Goal: Task Accomplishment & Management: Manage account settings

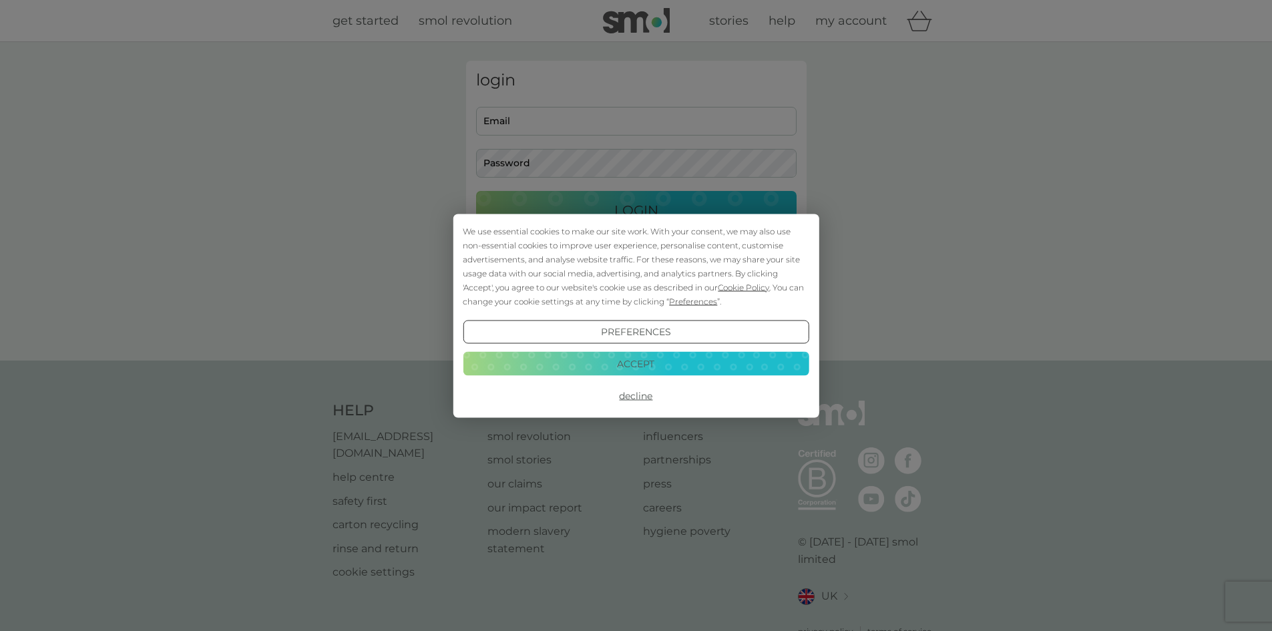
click at [628, 393] on button "Decline" at bounding box center [636, 396] width 346 height 24
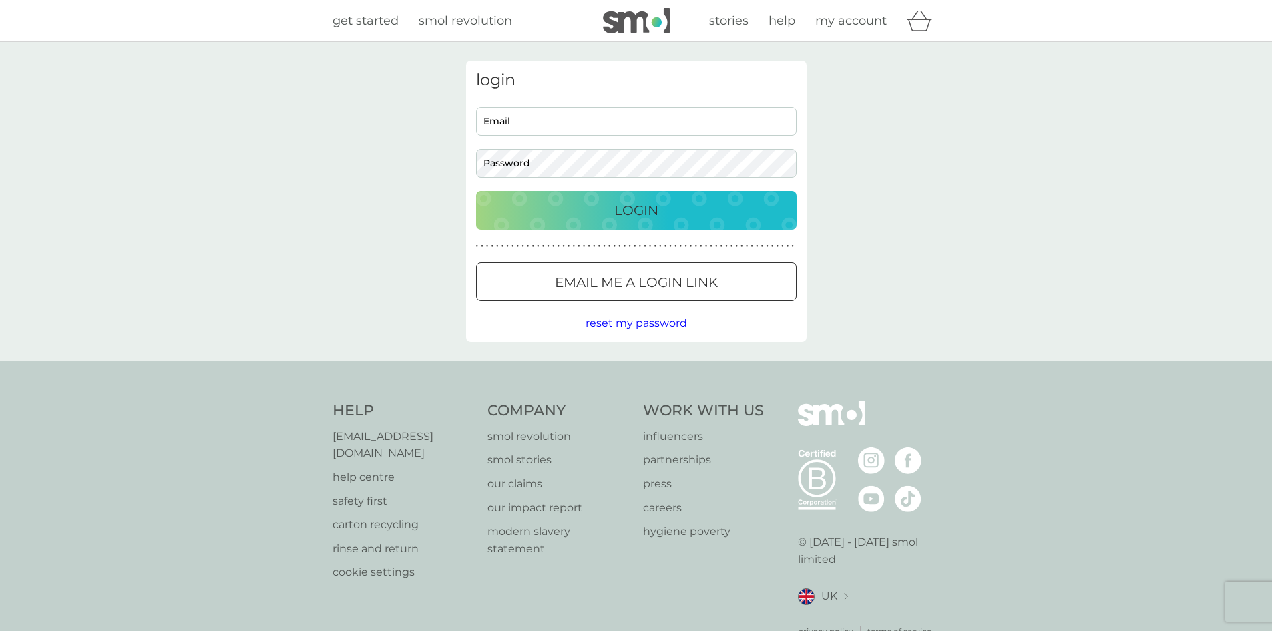
click at [584, 104] on div "login Email Password Login ● ● ● ● ● ● ● ● ● ● ● ● ● ● ● ● ● ● ● ● ● ● ● ● ● ● …" at bounding box center [636, 201] width 341 height 281
click at [555, 114] on input "Email" at bounding box center [636, 121] width 321 height 29
type input "ewheeler879@gmail.com"
click at [476, 191] on button "Login" at bounding box center [636, 210] width 321 height 39
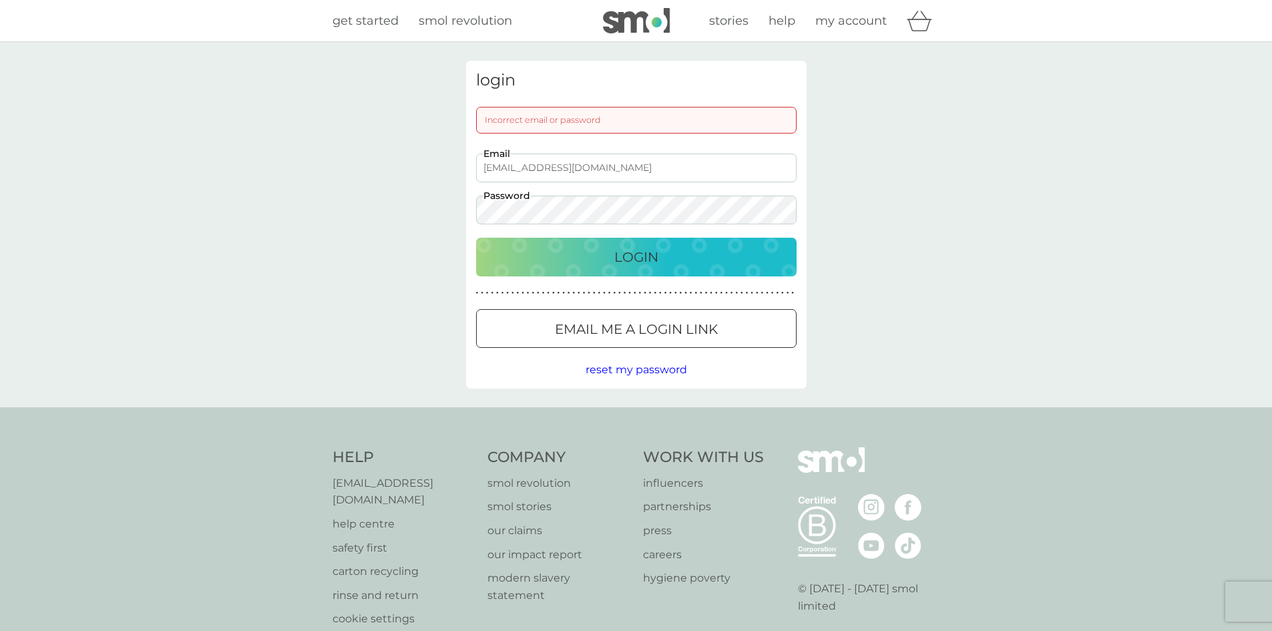
click at [476, 238] on button "Login" at bounding box center [636, 257] width 321 height 39
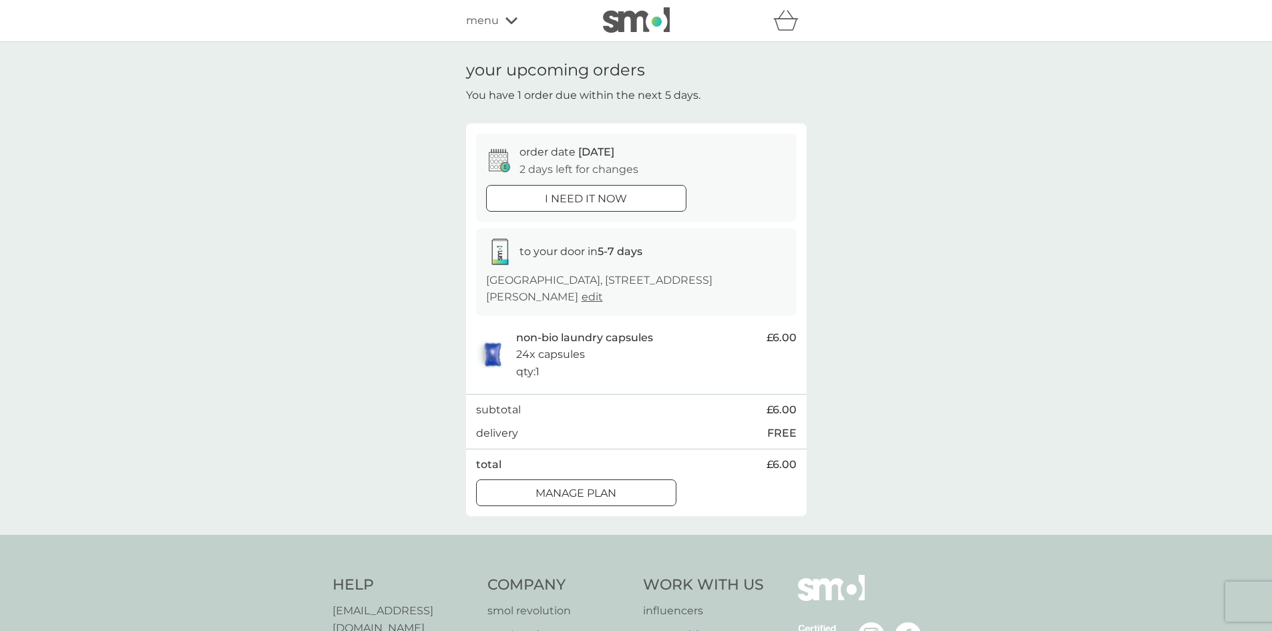
click at [645, 495] on div "Manage plan" at bounding box center [576, 493] width 199 height 17
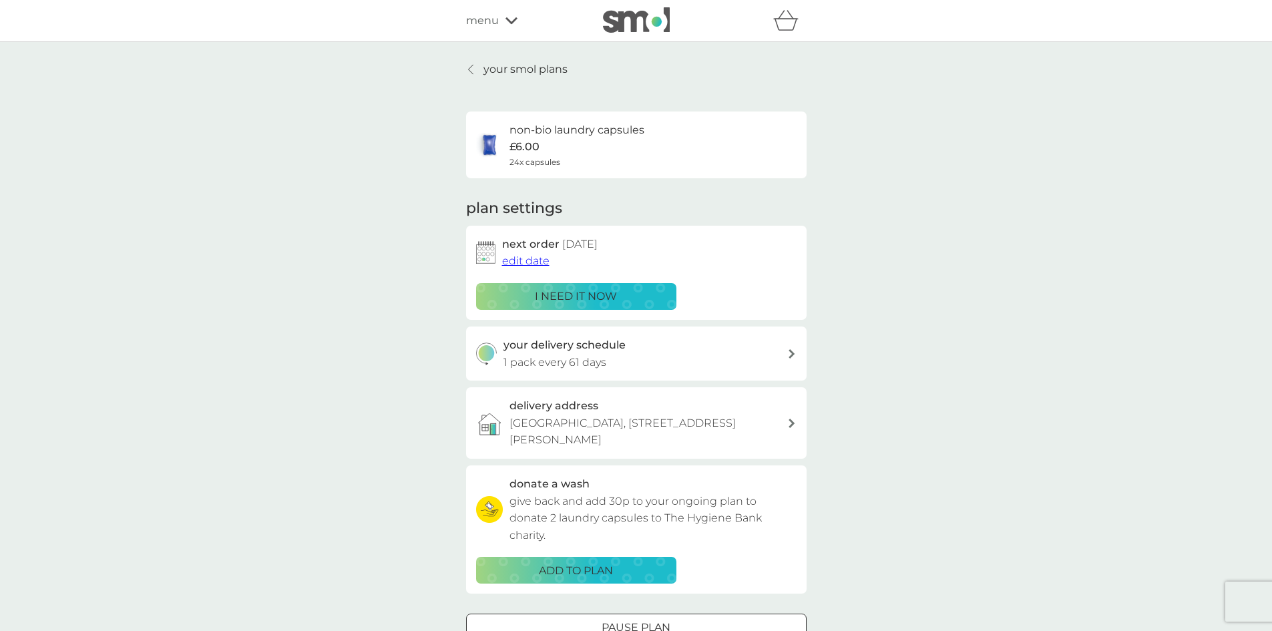
click at [538, 264] on span "edit date" at bounding box center [525, 260] width 47 height 13
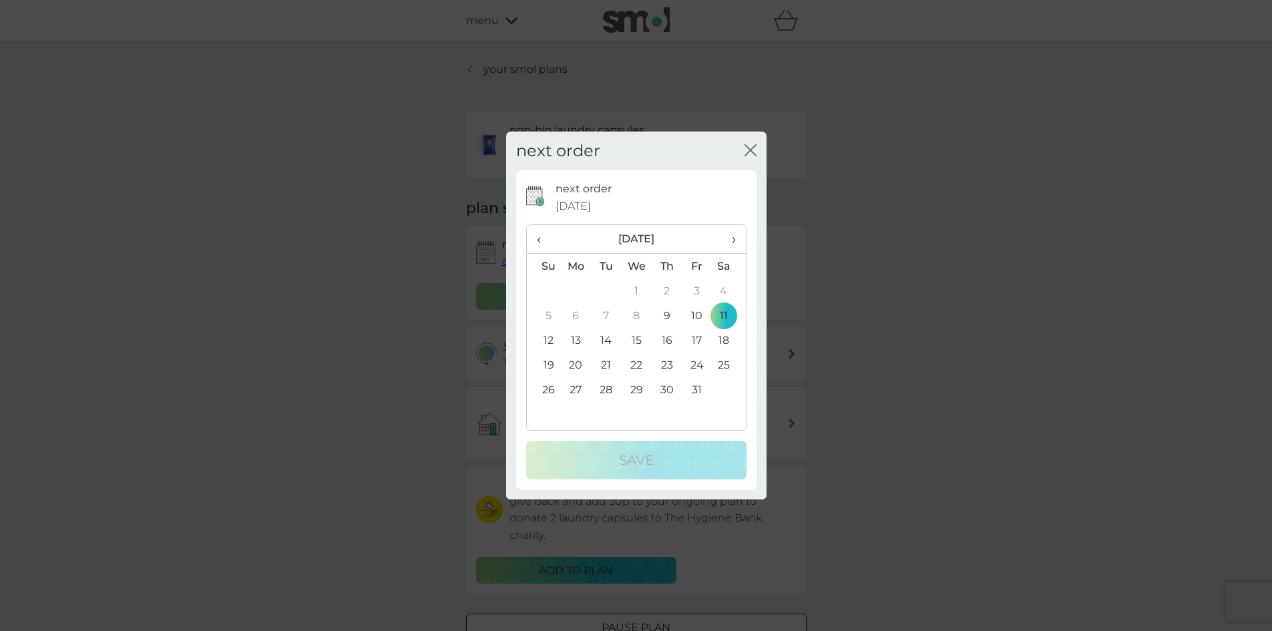
click at [728, 236] on span "›" at bounding box center [728, 239] width 13 height 28
click at [567, 309] on td "3" at bounding box center [576, 315] width 31 height 25
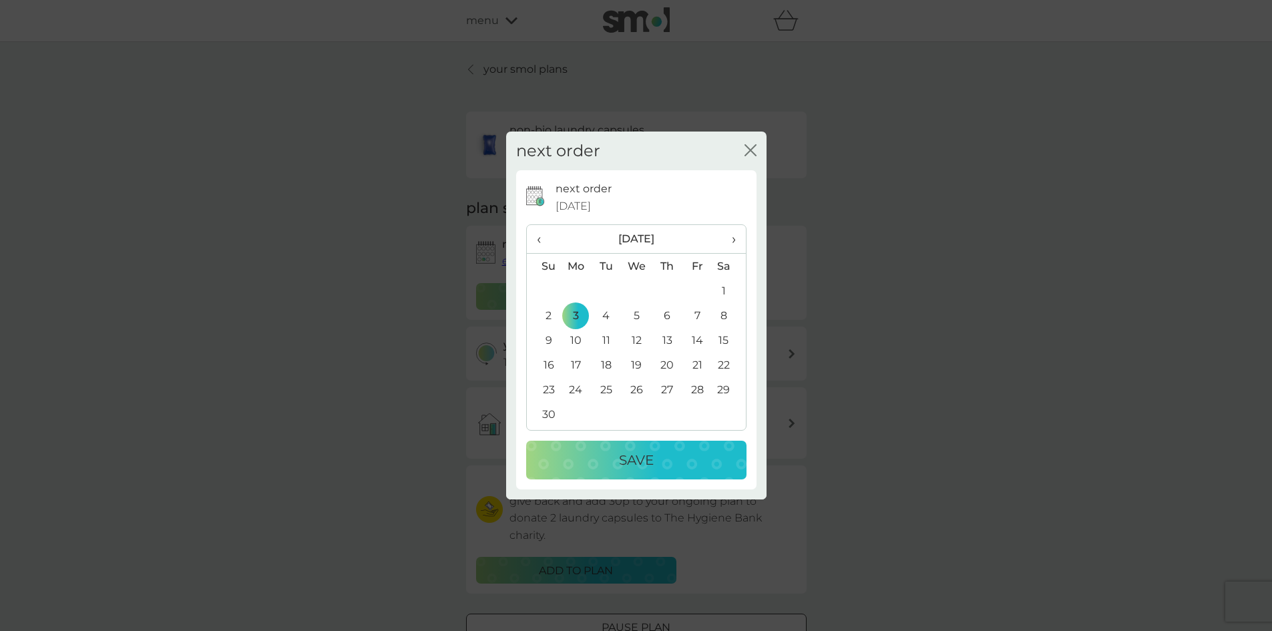
click at [685, 453] on div "Save" at bounding box center [637, 459] width 194 height 21
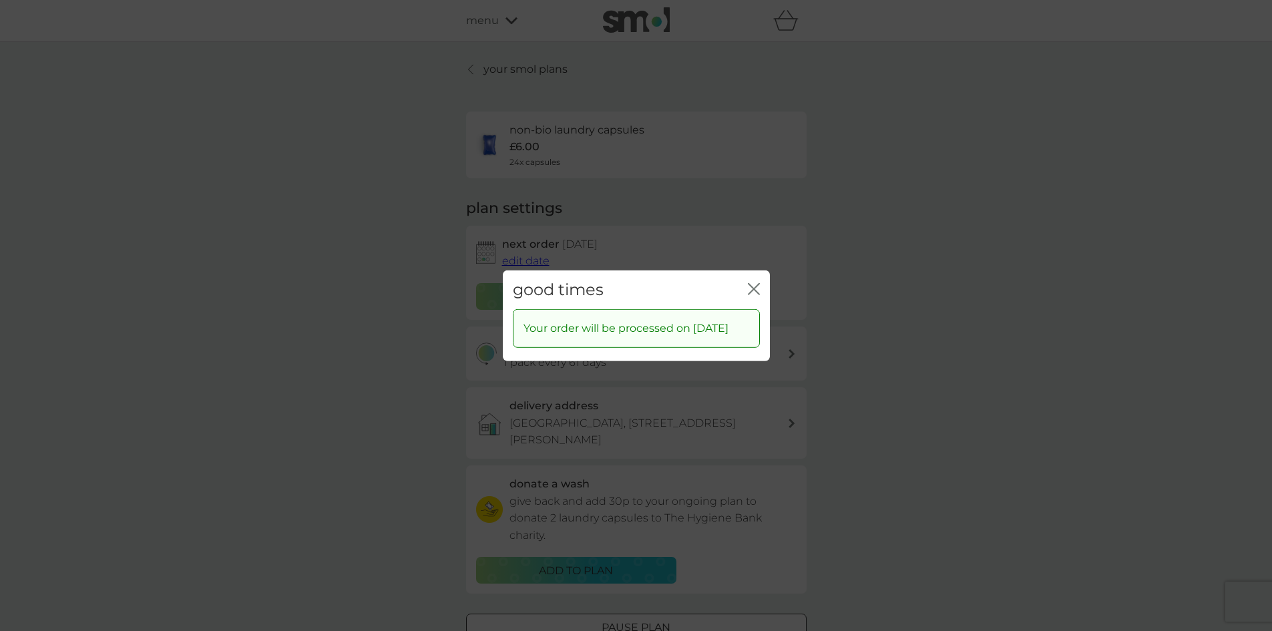
click at [752, 283] on icon "close" at bounding box center [754, 289] width 12 height 12
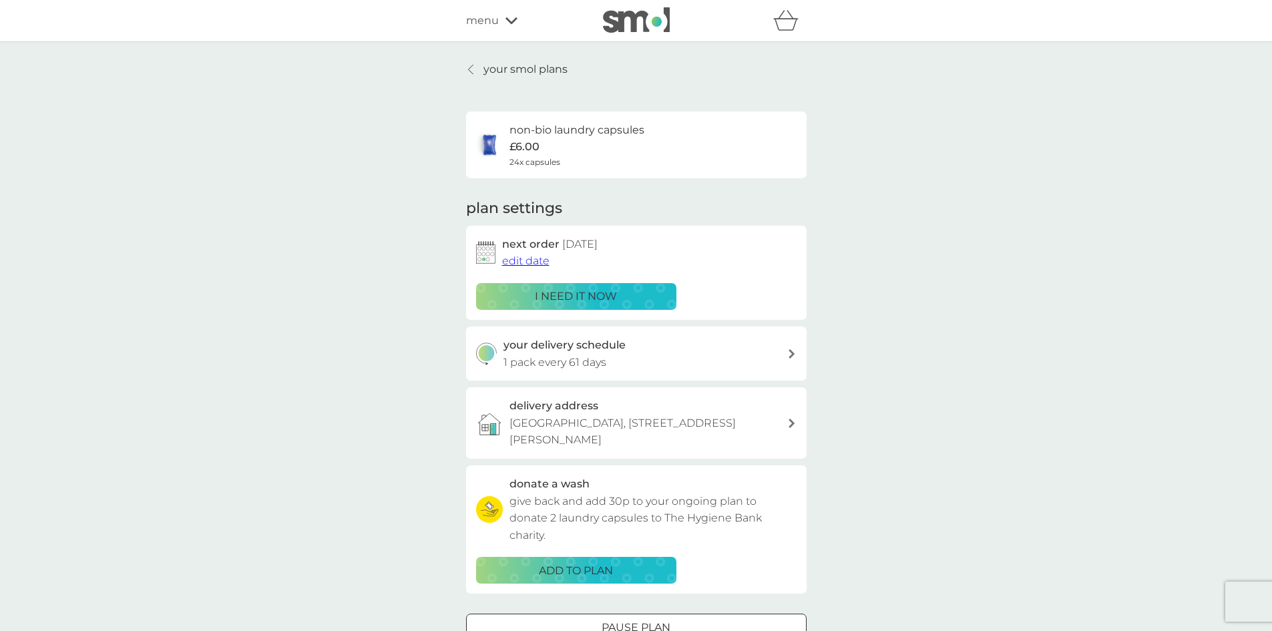
click at [538, 68] on p "your smol plans" at bounding box center [526, 69] width 84 height 17
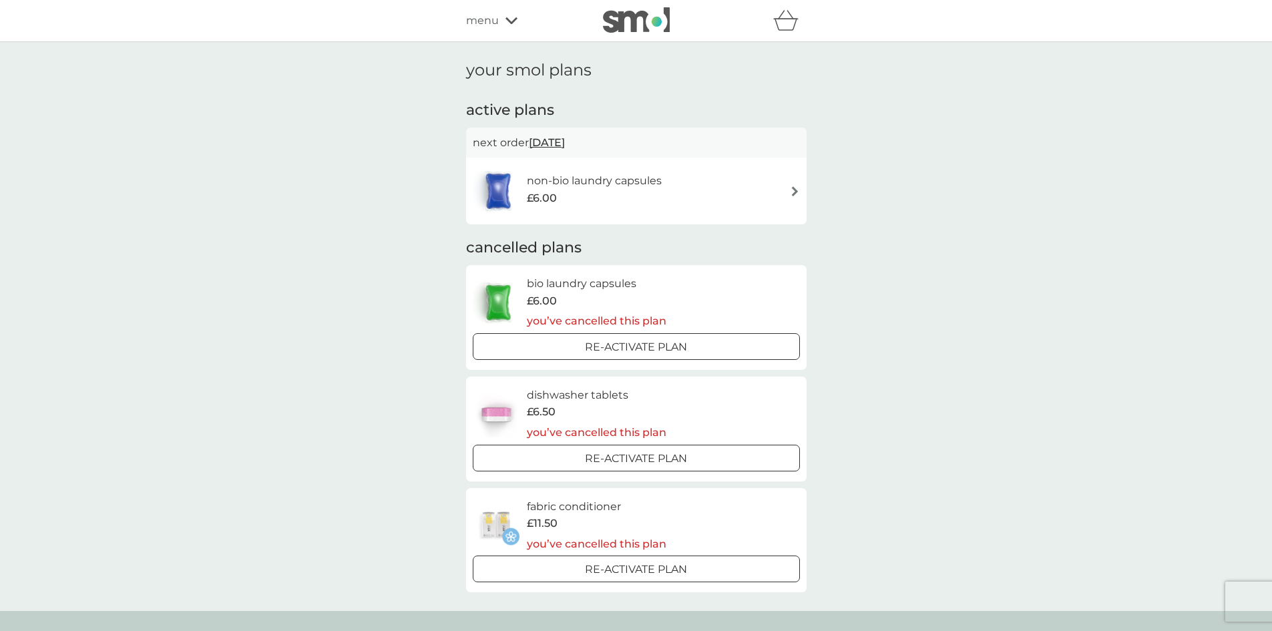
click at [517, 13] on div "menu" at bounding box center [523, 20] width 114 height 17
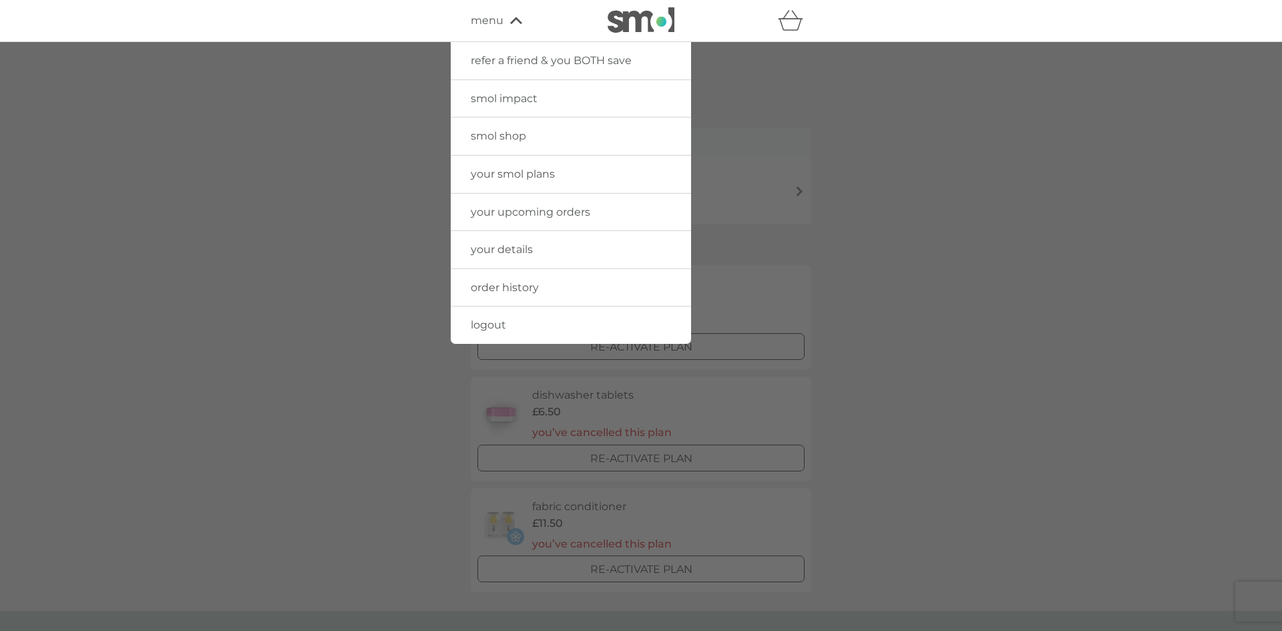
click at [513, 255] on span "your details" at bounding box center [502, 249] width 62 height 13
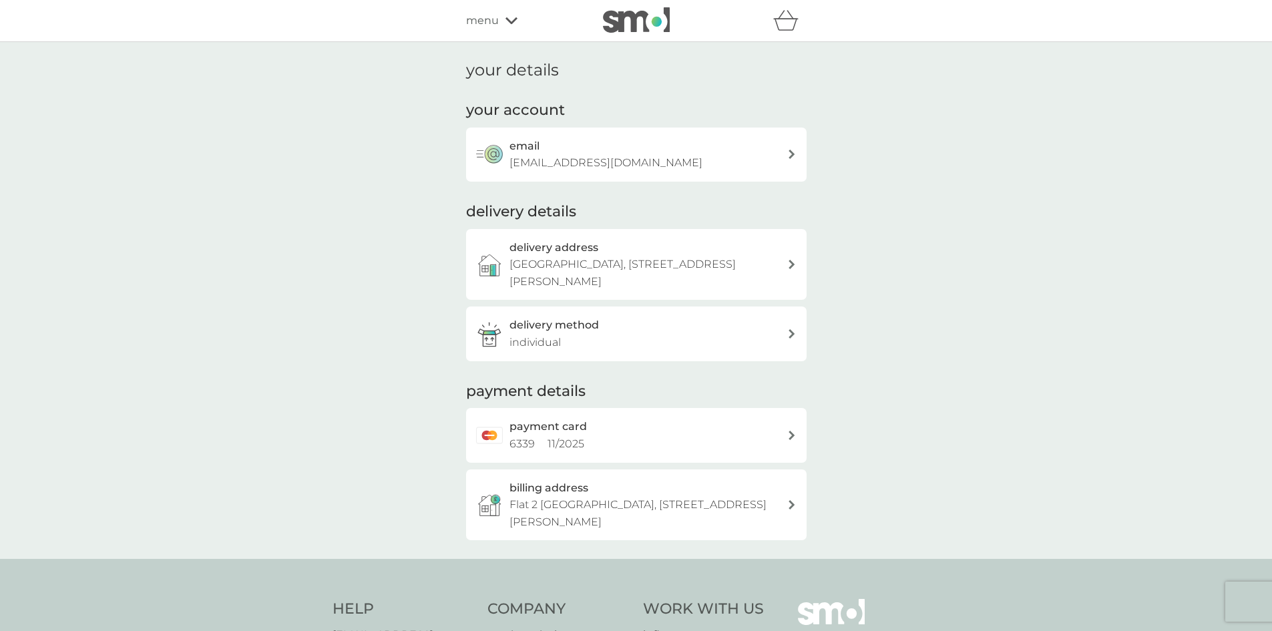
drag, startPoint x: 490, startPoint y: 23, endPoint x: 496, endPoint y: 29, distance: 8.5
click at [490, 22] on span "menu" at bounding box center [482, 20] width 33 height 17
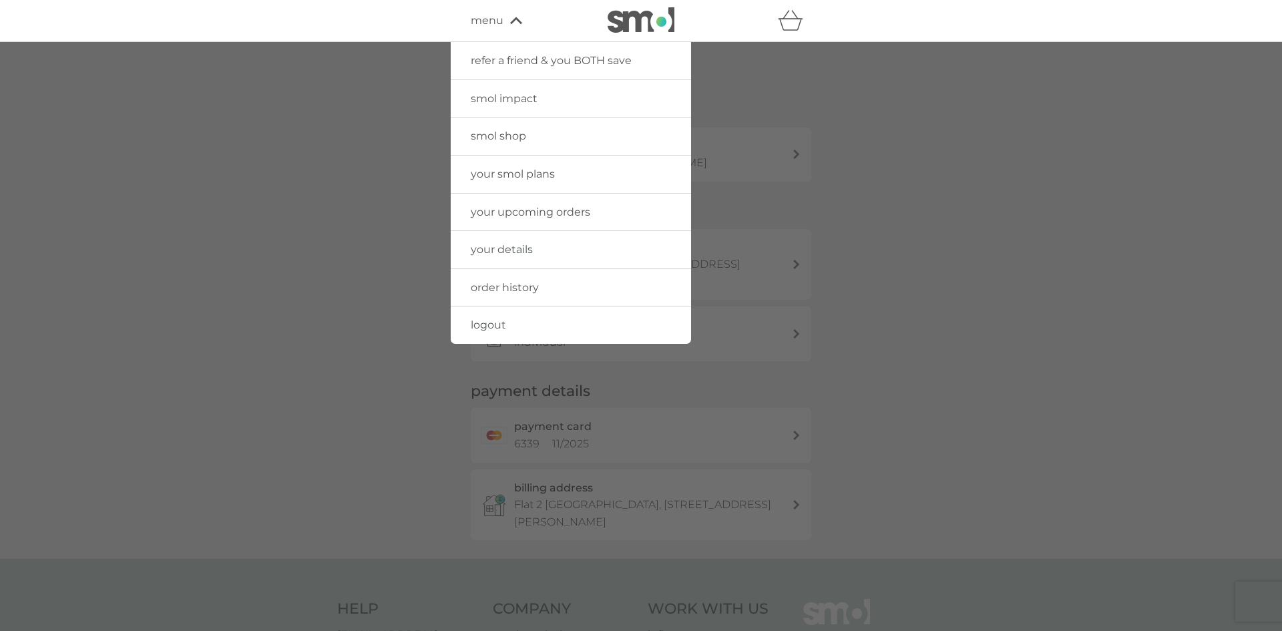
click at [552, 318] on link "logout" at bounding box center [571, 325] width 240 height 37
